Goal: Task Accomplishment & Management: Use online tool/utility

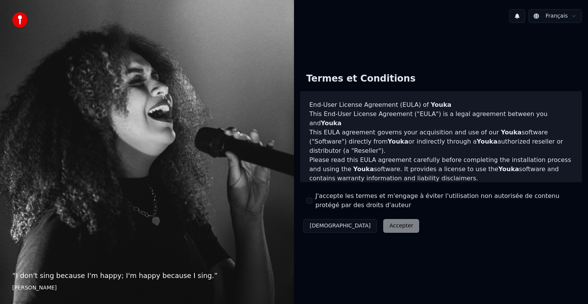
click at [344, 202] on label "J'accepte les termes et m'engage à éviter l'utilisation non autorisée de conten…" at bounding box center [446, 200] width 260 height 18
click at [313, 202] on button "J'accepte les termes et m'engage à éviter l'utilisation non autorisée de conten…" at bounding box center [309, 201] width 6 height 6
click at [383, 227] on button "Accepter" at bounding box center [401, 226] width 36 height 14
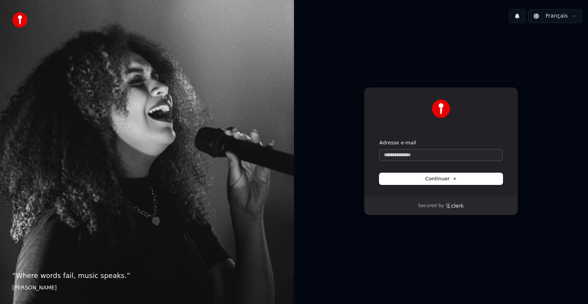
click at [418, 149] on input "Adresse e-mail" at bounding box center [441, 154] width 123 height 11
paste input "**********"
click at [437, 184] on button "Continuer" at bounding box center [441, 178] width 123 height 11
type input "**********"
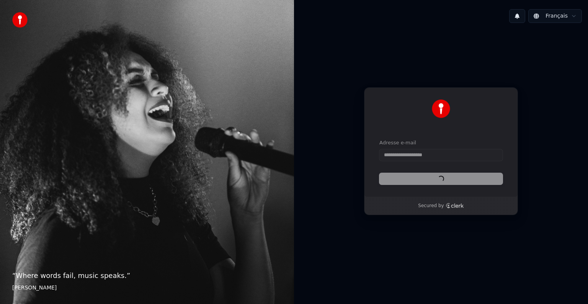
click at [439, 180] on div "Continuer" at bounding box center [441, 178] width 123 height 11
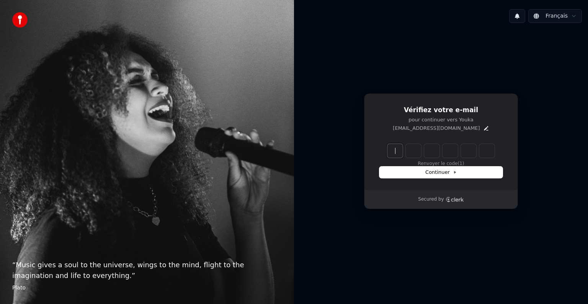
click at [401, 156] on input "Enter verification code" at bounding box center [449, 151] width 123 height 14
paste input "******"
type input "******"
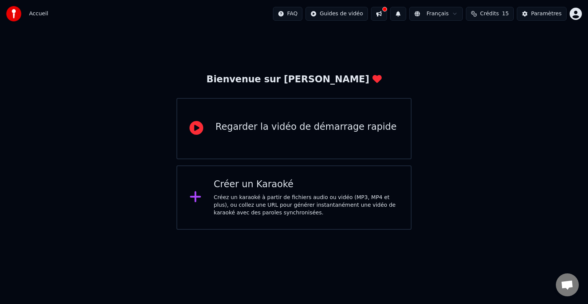
click at [339, 220] on div "Créer un Karaoké Créez un karaoké à partir de fichiers audio ou vidéo (MP3, MP4…" at bounding box center [294, 197] width 235 height 64
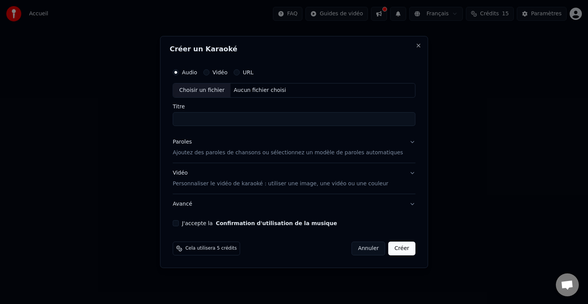
click at [209, 70] on button "Vidéo" at bounding box center [206, 72] width 6 height 6
click at [250, 72] on div "URL" at bounding box center [244, 72] width 20 height 6
click at [240, 73] on button "URL" at bounding box center [237, 72] width 6 height 6
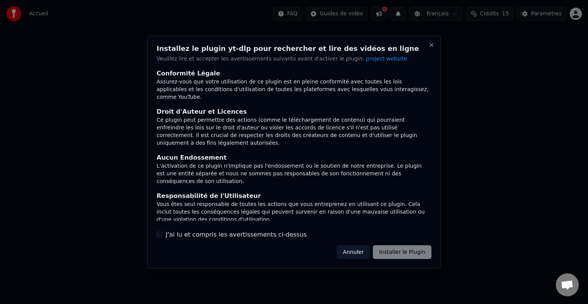
click at [401, 256] on div "Annuler Installer le Plugin" at bounding box center [384, 252] width 95 height 14
click at [369, 252] on button "Annuler" at bounding box center [353, 252] width 33 height 14
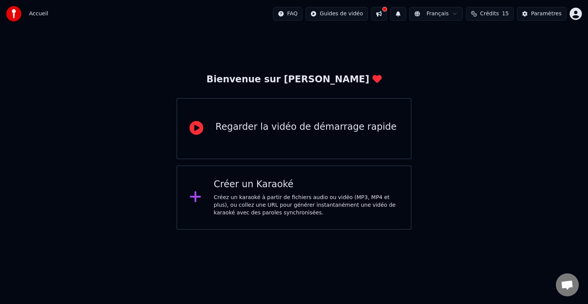
click at [273, 183] on div "Créer un Karaoké" at bounding box center [306, 184] width 185 height 12
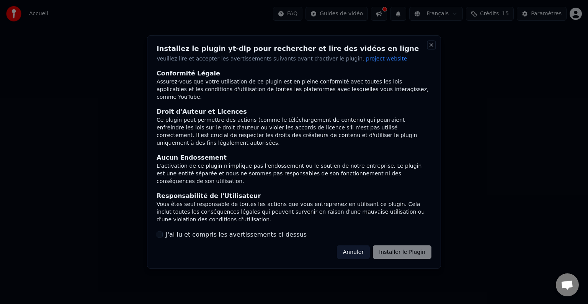
click at [431, 45] on button "Close" at bounding box center [432, 45] width 6 height 6
click at [365, 255] on button "Annuler" at bounding box center [353, 252] width 33 height 14
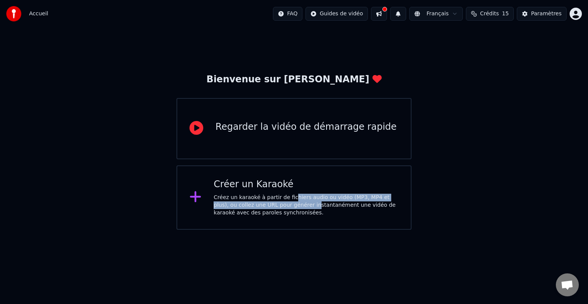
click at [286, 201] on div "Créez un karaoké à partir de fichiers audio ou vidéo (MP3, MP4 et plus), ou col…" at bounding box center [306, 205] width 185 height 23
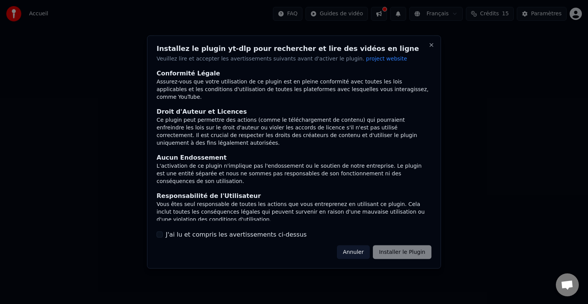
click at [393, 255] on div "Annuler Installer le Plugin" at bounding box center [384, 252] width 95 height 14
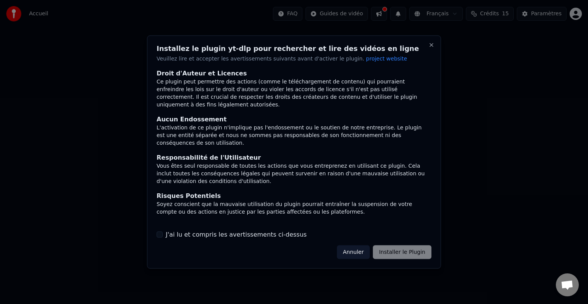
scroll to position [41, 0]
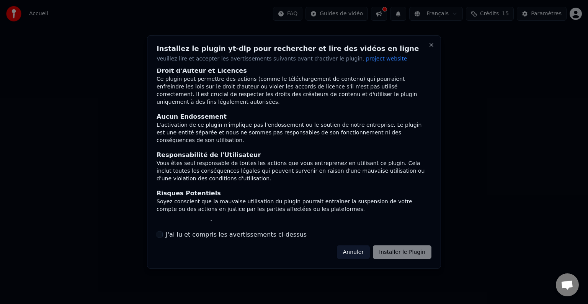
click at [409, 244] on div "Installez le plugin yt-dlp pour rechercher et lire des vidéos en ligne Veuillez…" at bounding box center [294, 152] width 294 height 233
click at [409, 249] on div "Annuler Installer le Plugin" at bounding box center [384, 252] width 95 height 14
click at [280, 237] on label "J'ai lu et compris les avertissements ci-dessus" at bounding box center [236, 234] width 141 height 9
click at [163, 237] on button "J'ai lu et compris les avertissements ci-dessus" at bounding box center [160, 234] width 6 height 6
click at [408, 250] on button "Installer le Plugin" at bounding box center [402, 252] width 59 height 14
